Goal: Task Accomplishment & Management: Manage account settings

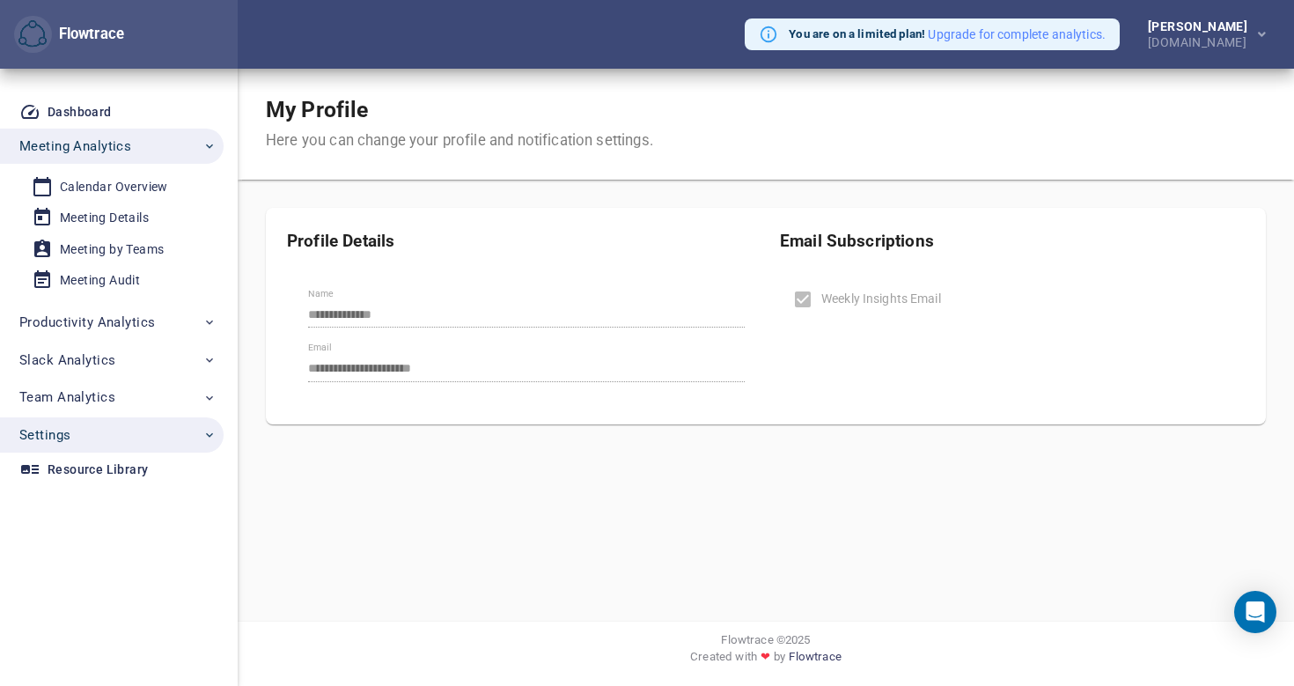
click at [133, 434] on span "Settings" at bounding box center [117, 434] width 197 height 23
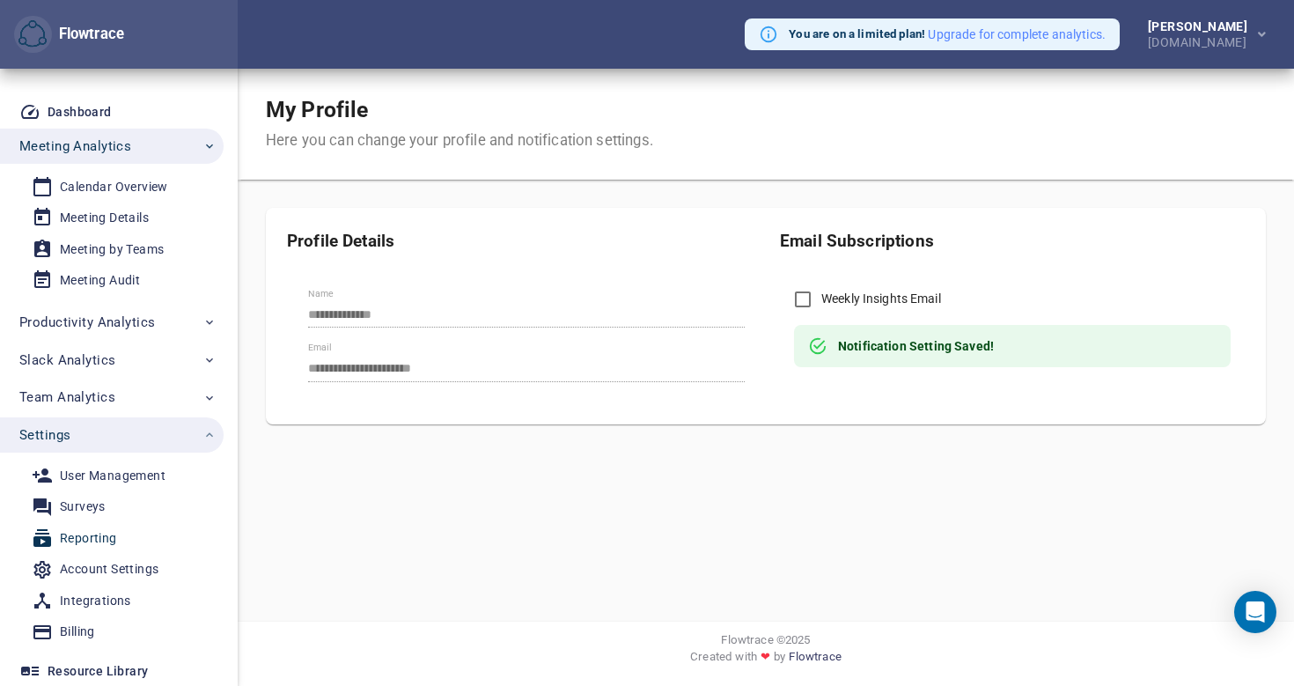
click at [100, 538] on div "Reporting" at bounding box center [88, 538] width 57 height 22
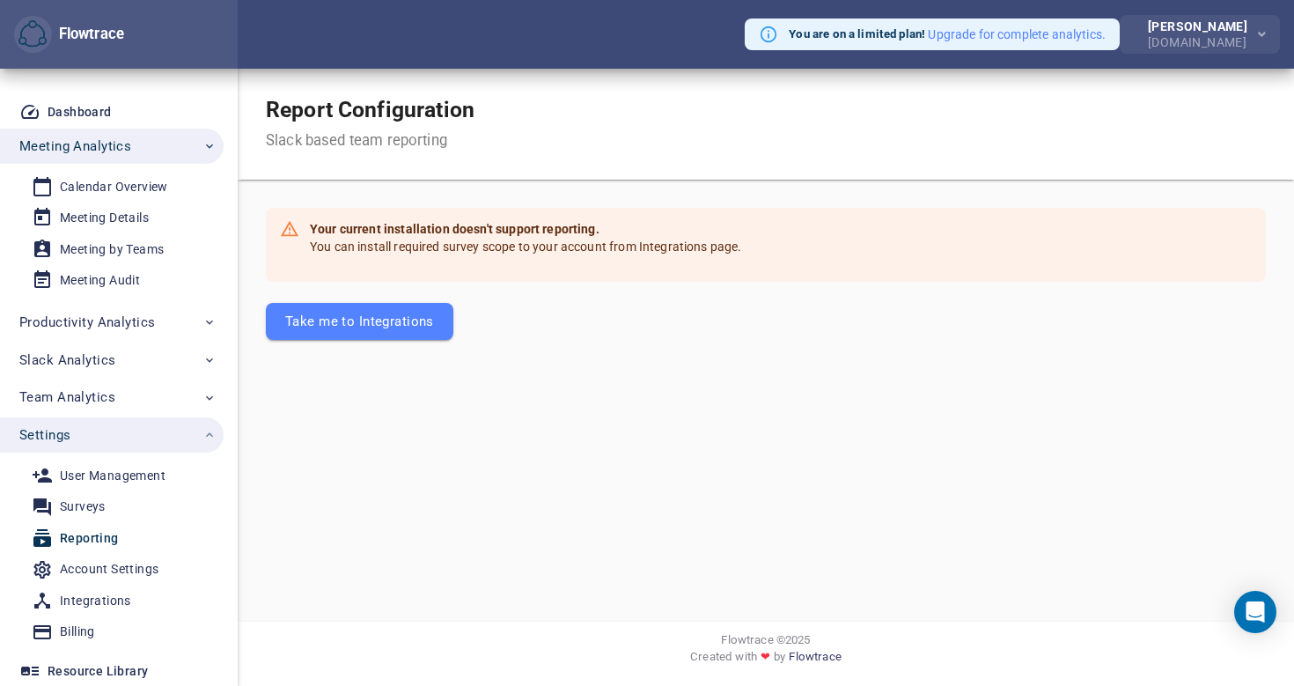
click at [1199, 31] on div "[PERSON_NAME]" at bounding box center [1201, 26] width 106 height 12
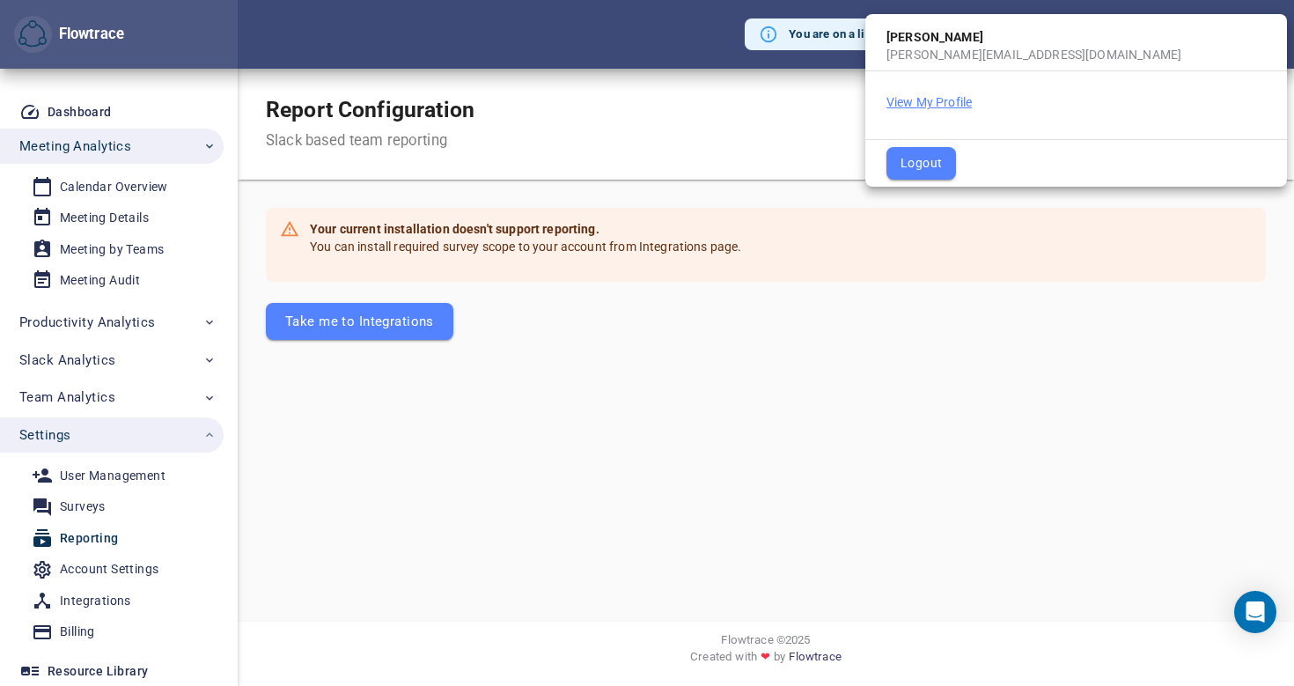
click at [913, 99] on button "View My Profile" at bounding box center [928, 102] width 85 height 18
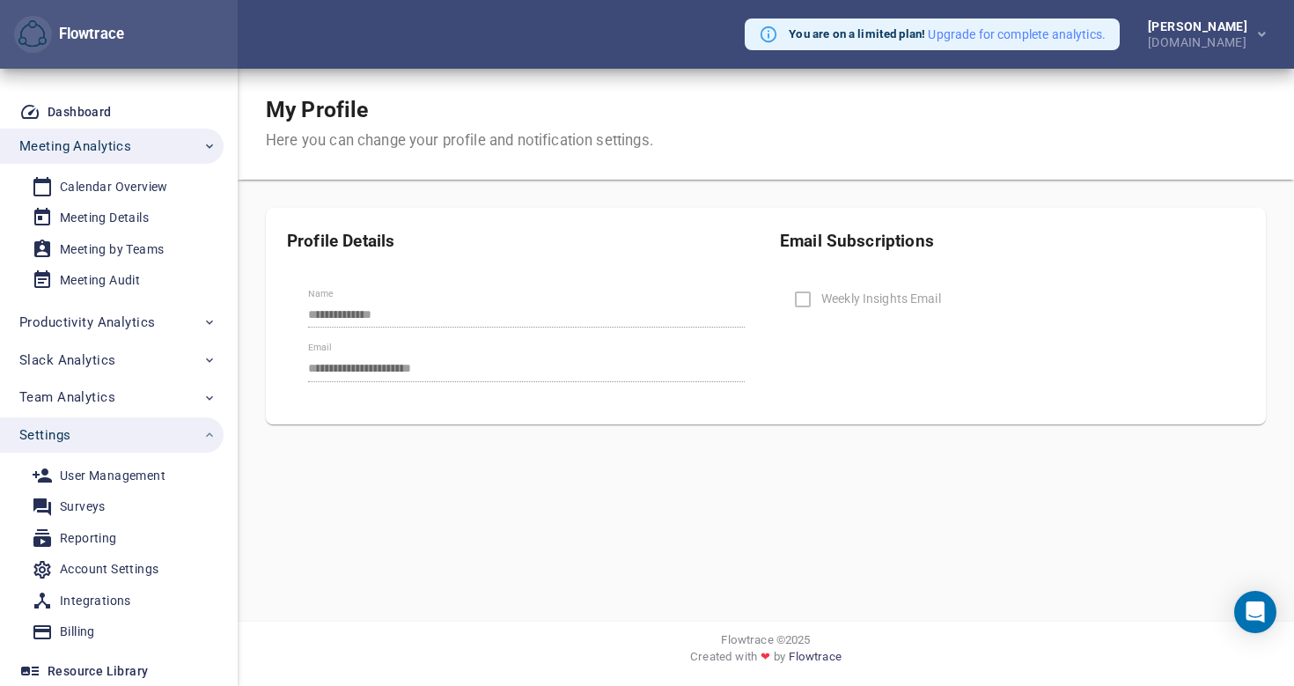
click at [805, 301] on label "Weekly Insights Email" at bounding box center [862, 299] width 157 height 37
